Goal: Find specific page/section: Find specific page/section

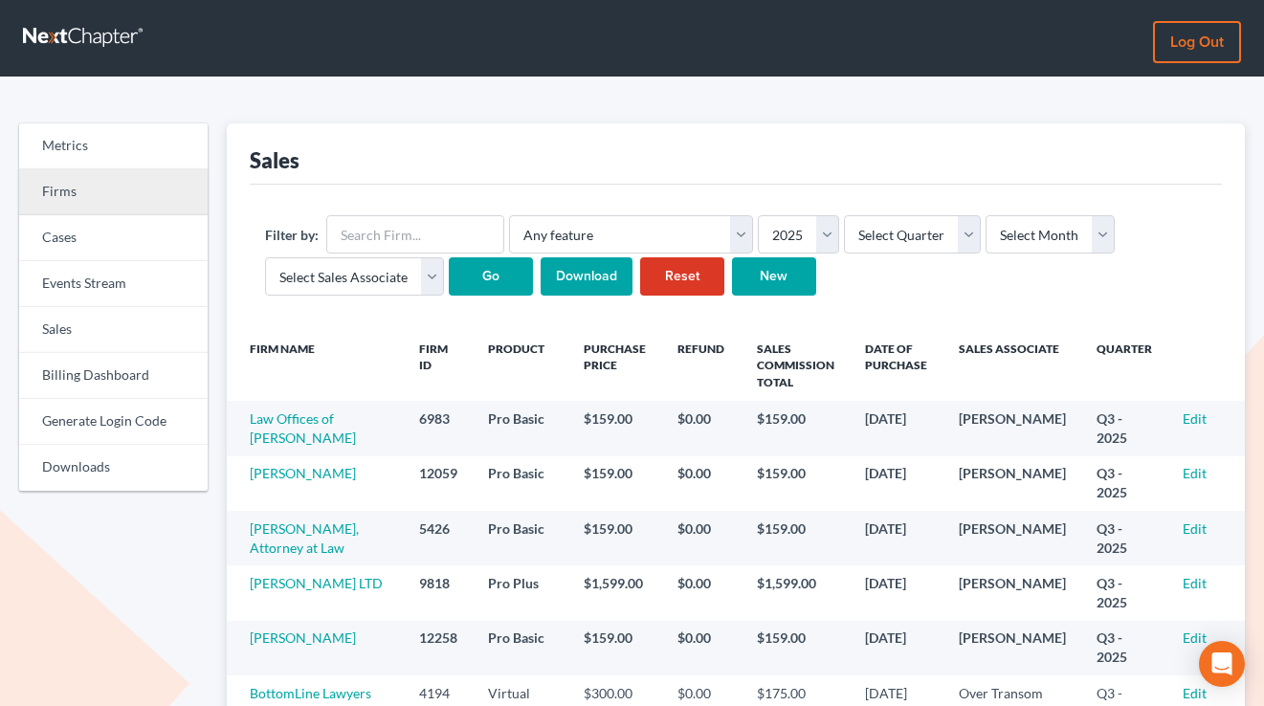
click at [63, 187] on link "Firms" at bounding box center [113, 192] width 189 height 46
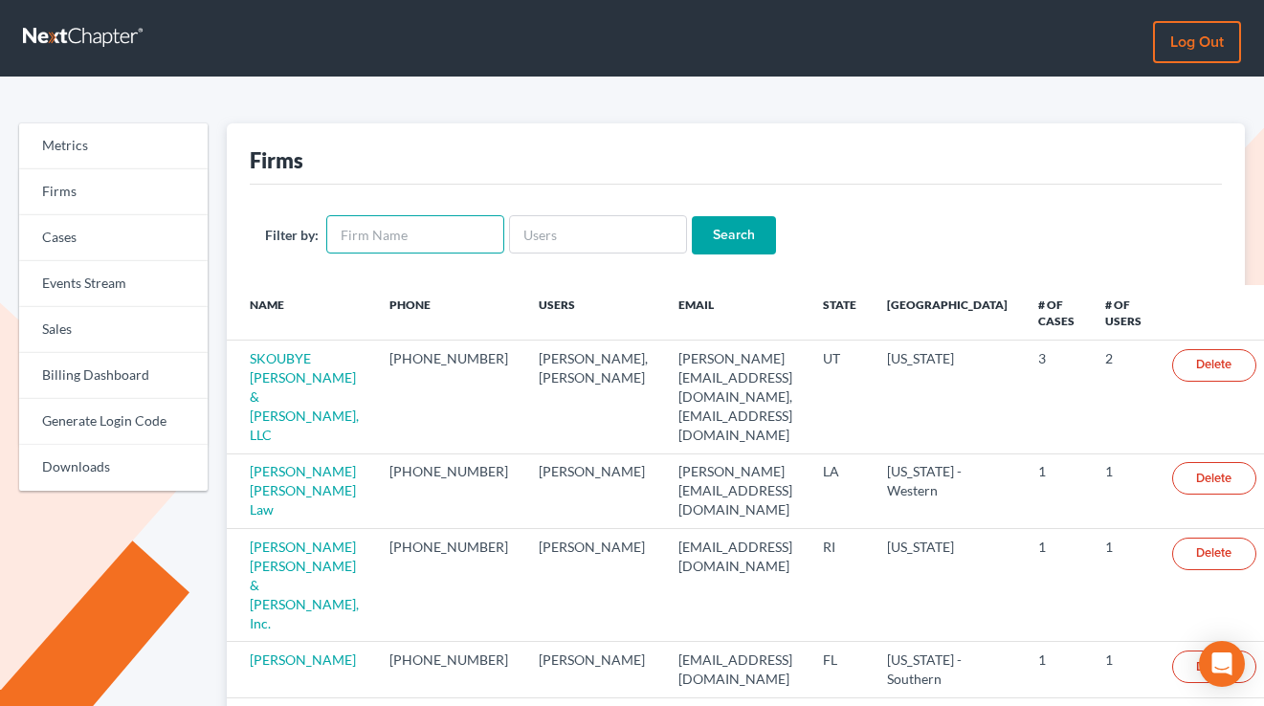
click at [443, 232] on input "text" at bounding box center [415, 234] width 178 height 38
click at [609, 238] on input "text" at bounding box center [598, 234] width 178 height 38
paste input "[EMAIL_ADDRESS][DOMAIN_NAME]"
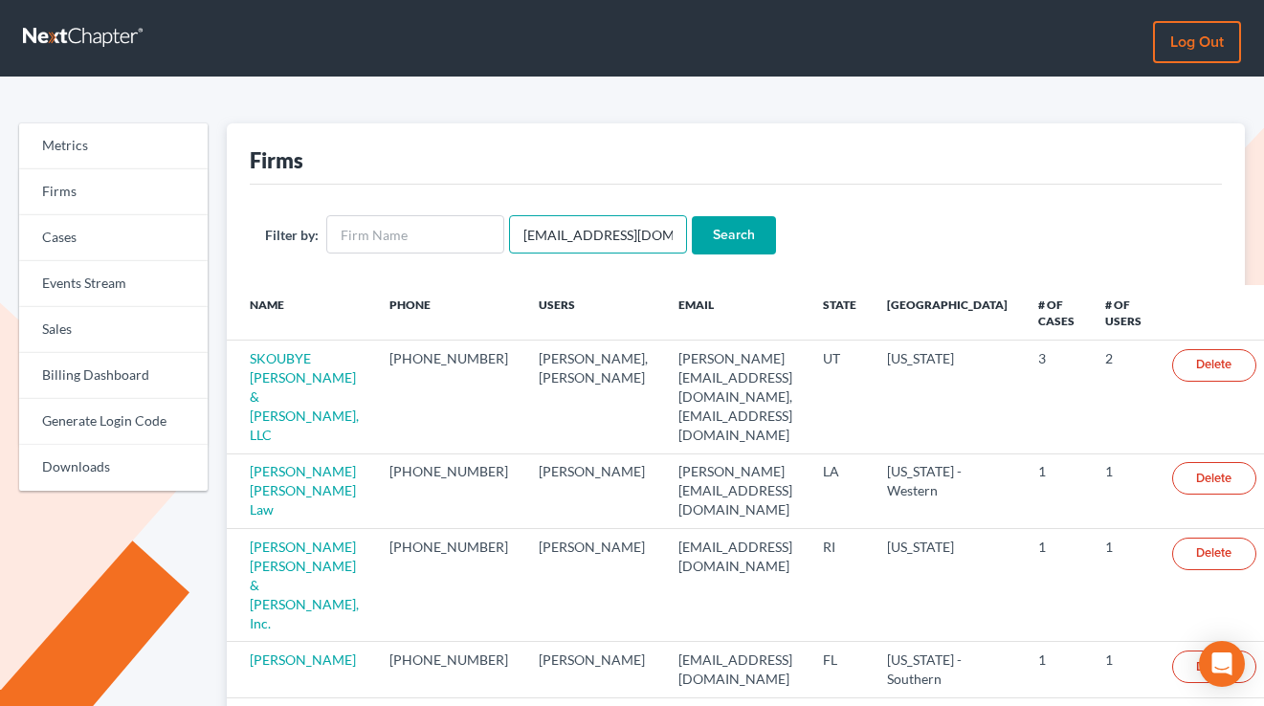
type input "[EMAIL_ADDRESS][DOMAIN_NAME]"
click at [692, 216] on input "Search" at bounding box center [734, 235] width 84 height 38
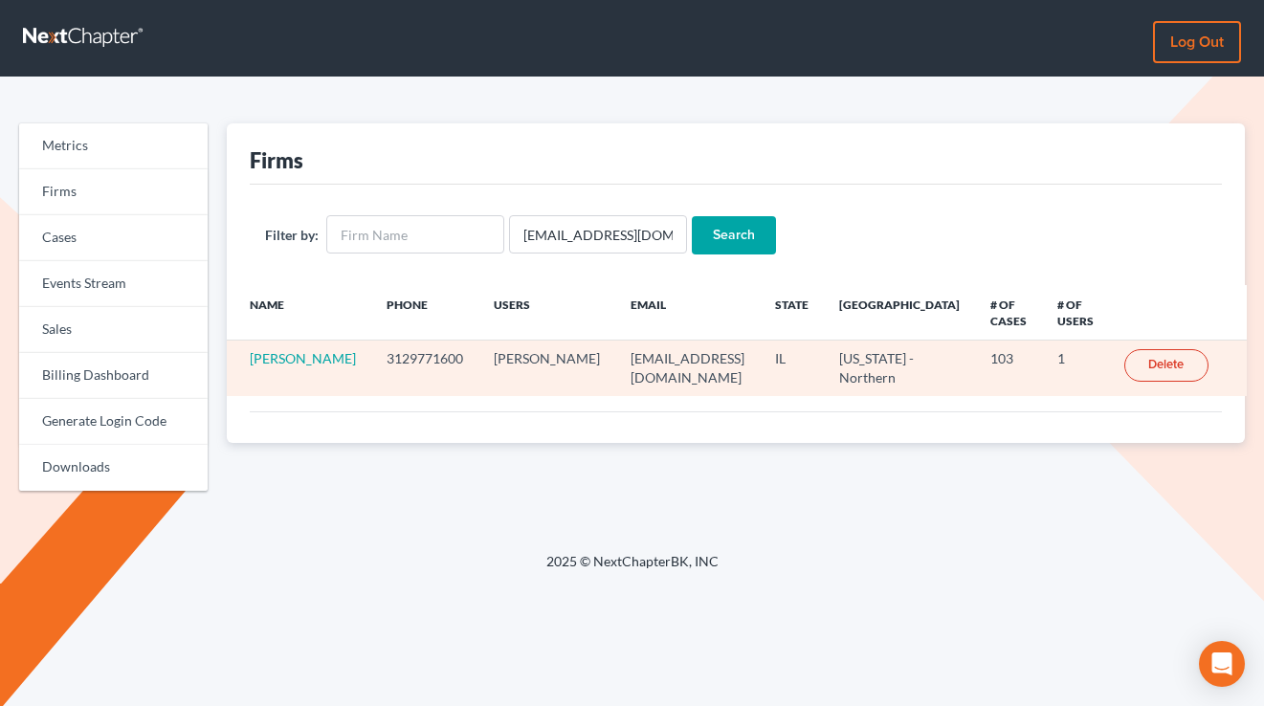
click at [284, 388] on td "[PERSON_NAME]" at bounding box center [299, 369] width 145 height 56
click at [284, 367] on link "[PERSON_NAME]" at bounding box center [303, 358] width 106 height 16
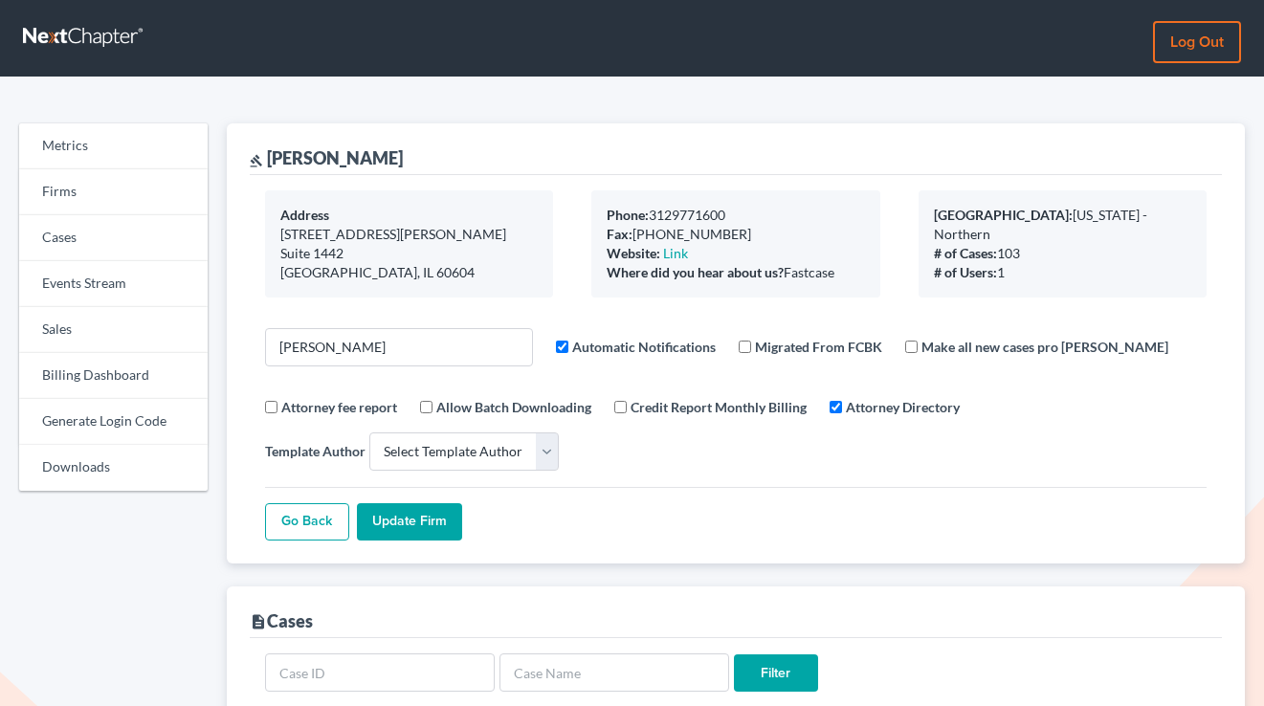
select select
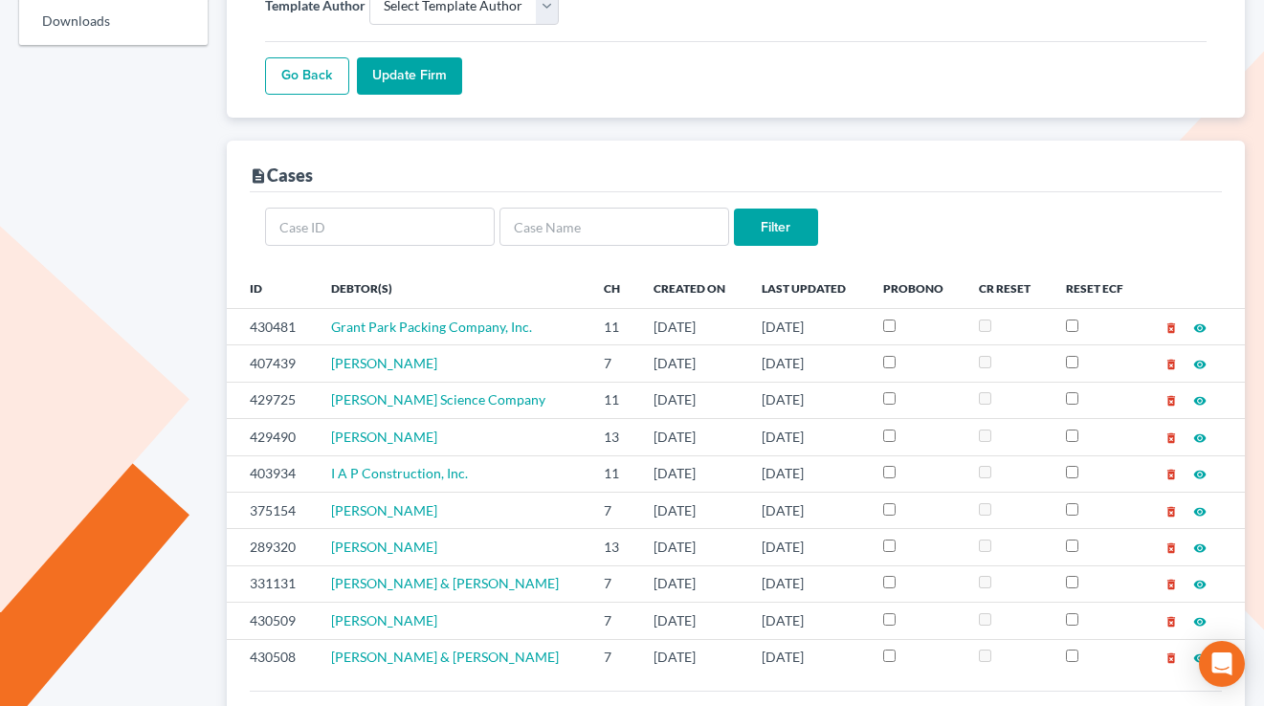
scroll to position [513, 0]
